Goal: Task Accomplishment & Management: Use online tool/utility

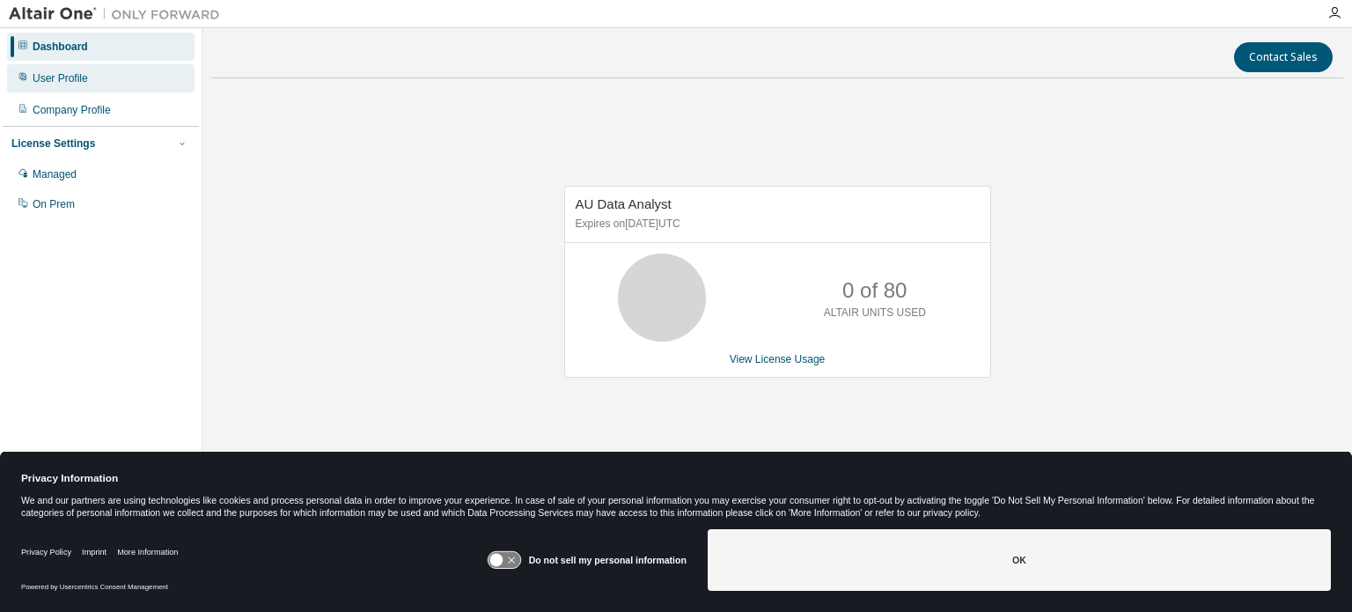
click at [65, 73] on div "User Profile" at bounding box center [60, 78] width 55 height 14
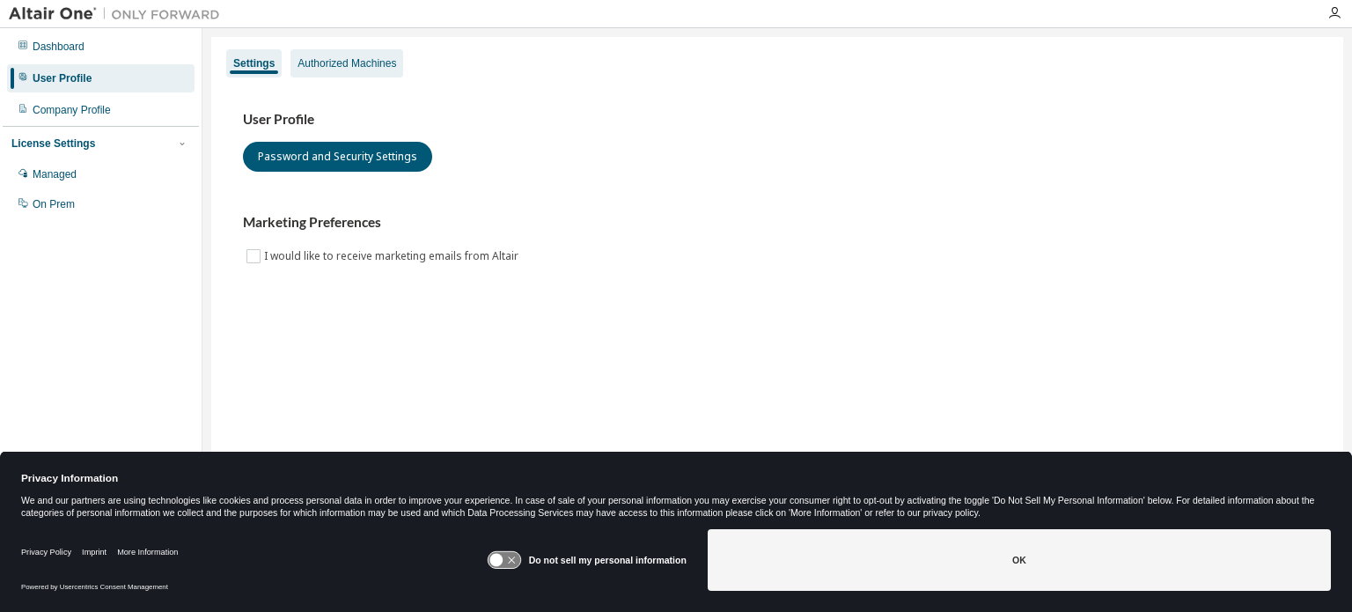
click at [348, 69] on div "Authorized Machines" at bounding box center [346, 63] width 99 height 14
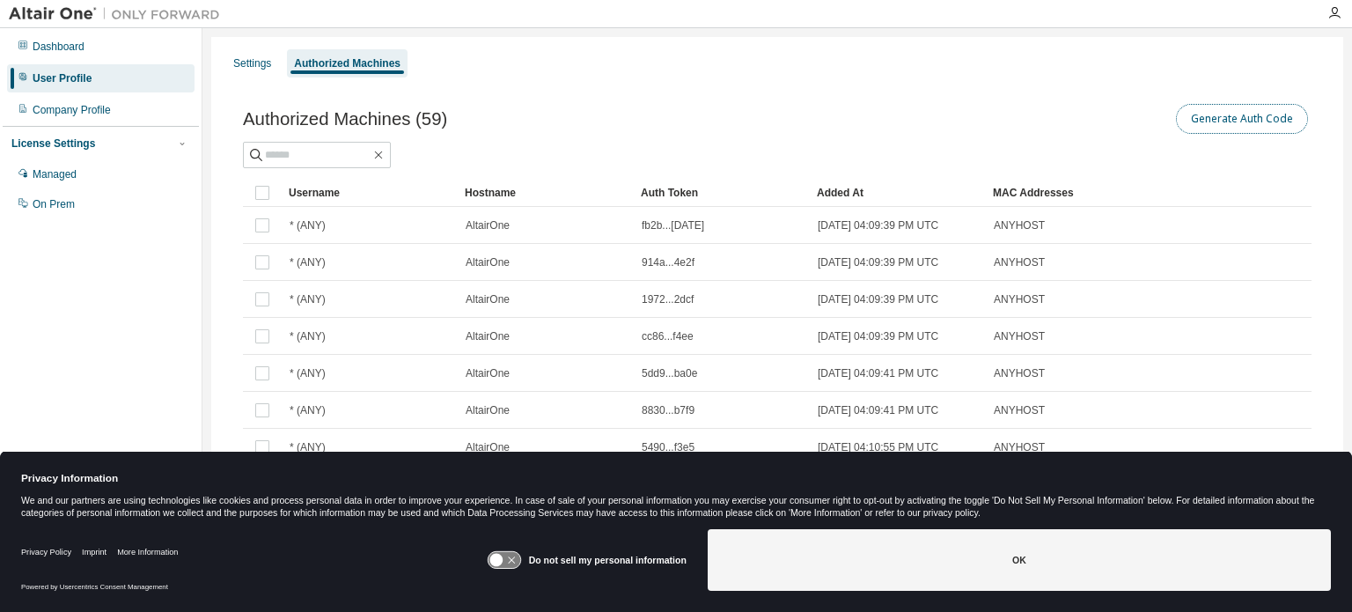
click at [1216, 121] on button "Generate Auth Code" at bounding box center [1242, 119] width 132 height 30
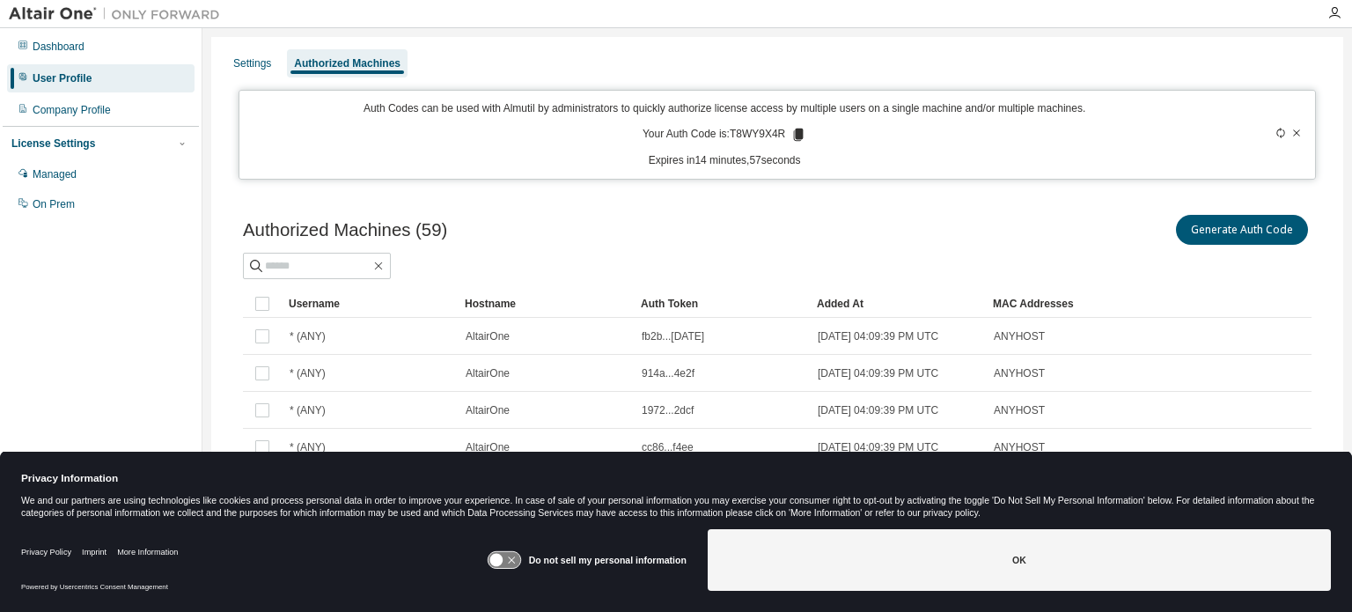
click at [758, 133] on p "Your Auth Code is: T8WY9X4R" at bounding box center [724, 135] width 164 height 16
